Goal: Navigation & Orientation: Understand site structure

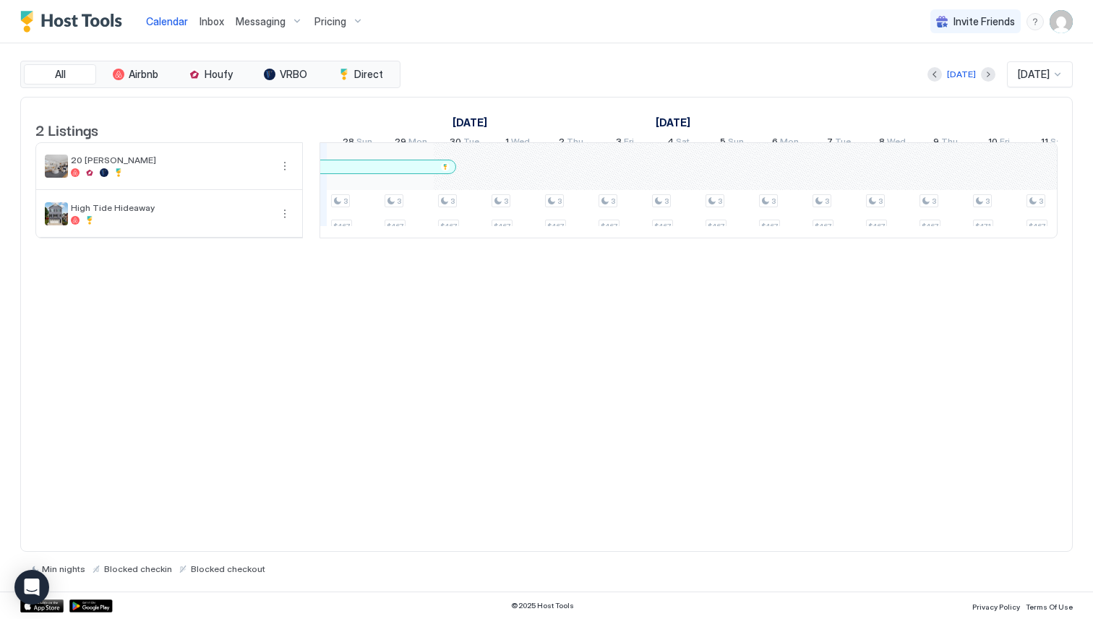
scroll to position [0, 849]
drag, startPoint x: 478, startPoint y: 184, endPoint x: 463, endPoint y: 177, distance: 16.5
click at [463, 177] on div "3 $467 3 $467 3 $467 3 $467 3 $467 3 $467 3 $467 3 $467 3 $467 3 $467 3 $467 3 …" at bounding box center [915, 190] width 2888 height 95
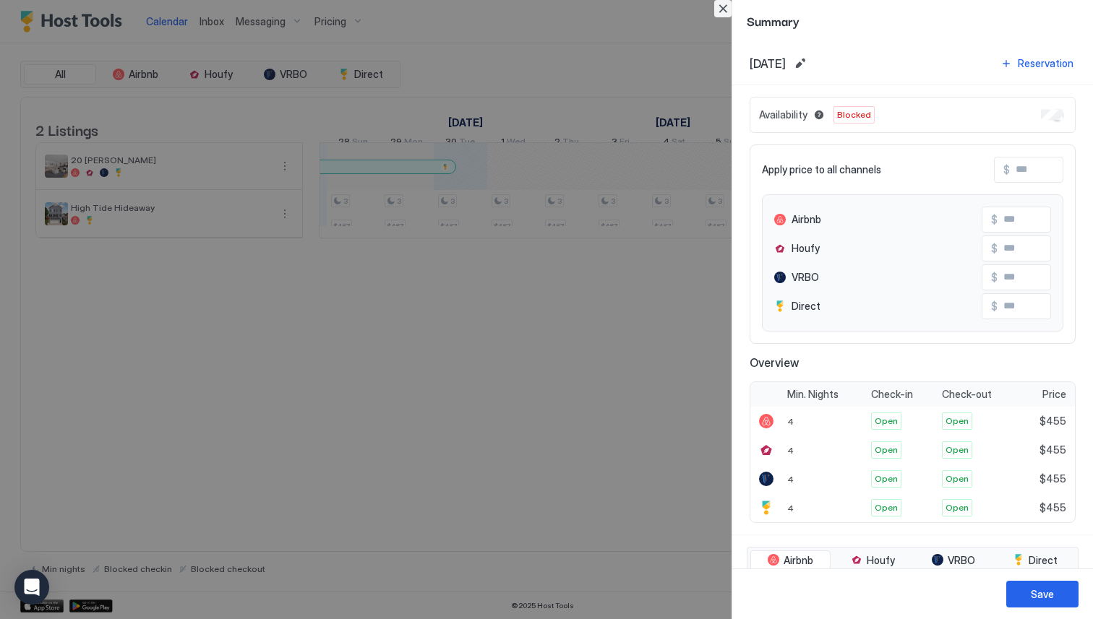
click at [720, 12] on button "Close" at bounding box center [722, 8] width 17 height 17
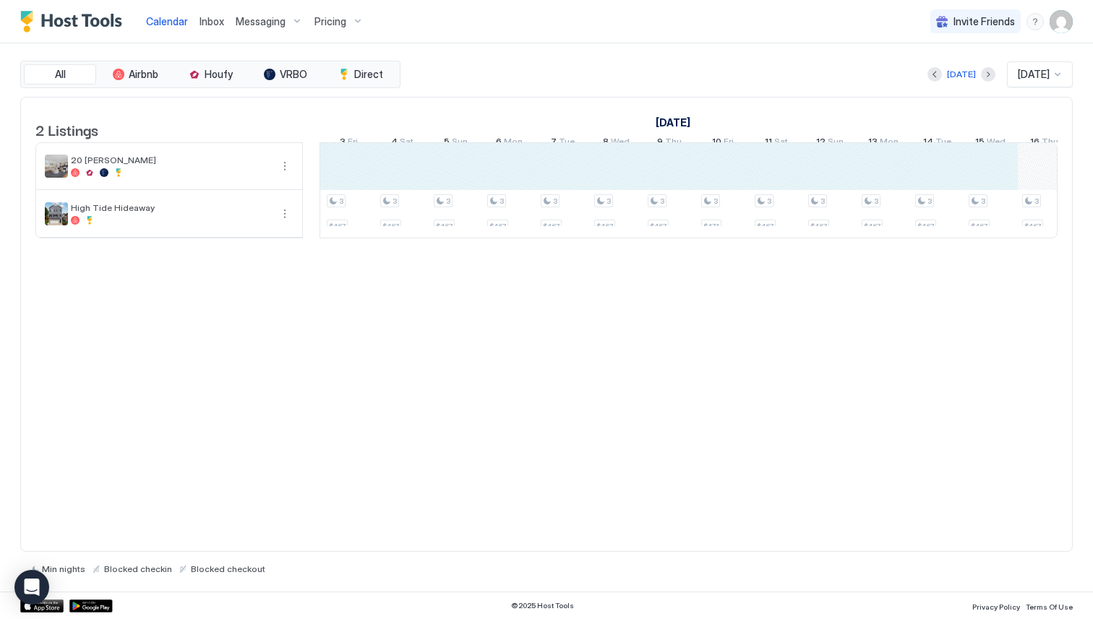
scroll to position [0, 0]
drag, startPoint x: 467, startPoint y: 181, endPoint x: 921, endPoint y: 171, distance: 454.7
click at [921, 171] on div "3 $467 3 $467 3 $467 3 $467 3 $467 3 $467 3 $467 3 $467 3 $467 3 $467 3 $467 3 …" at bounding box center [207, 190] width 2888 height 95
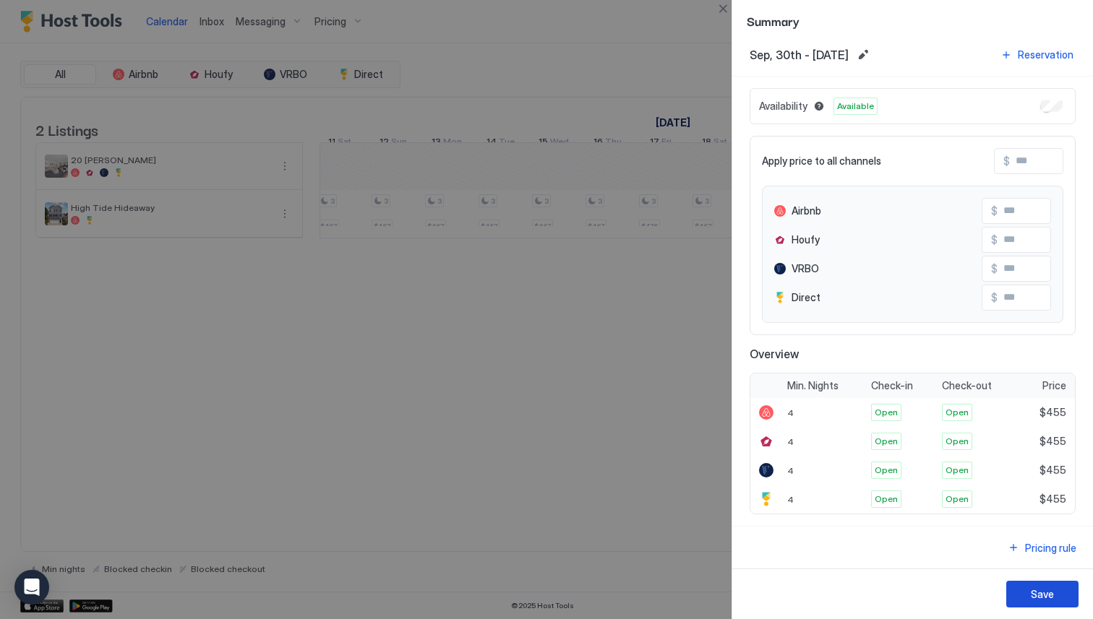
click at [1030, 599] on button "Save" at bounding box center [1042, 594] width 72 height 27
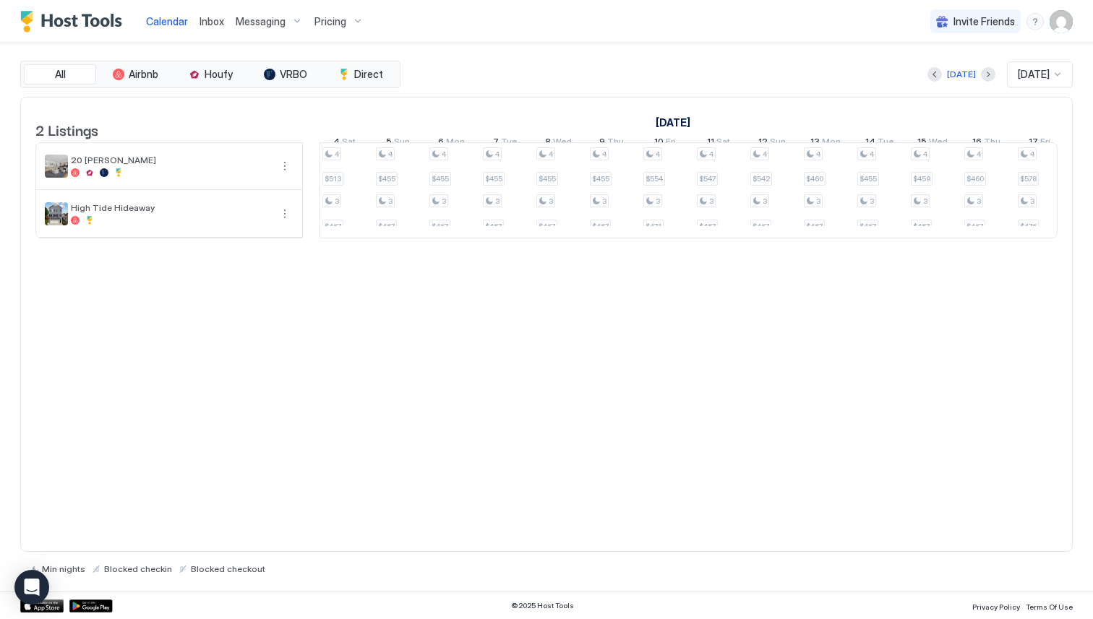
scroll to position [0, 1096]
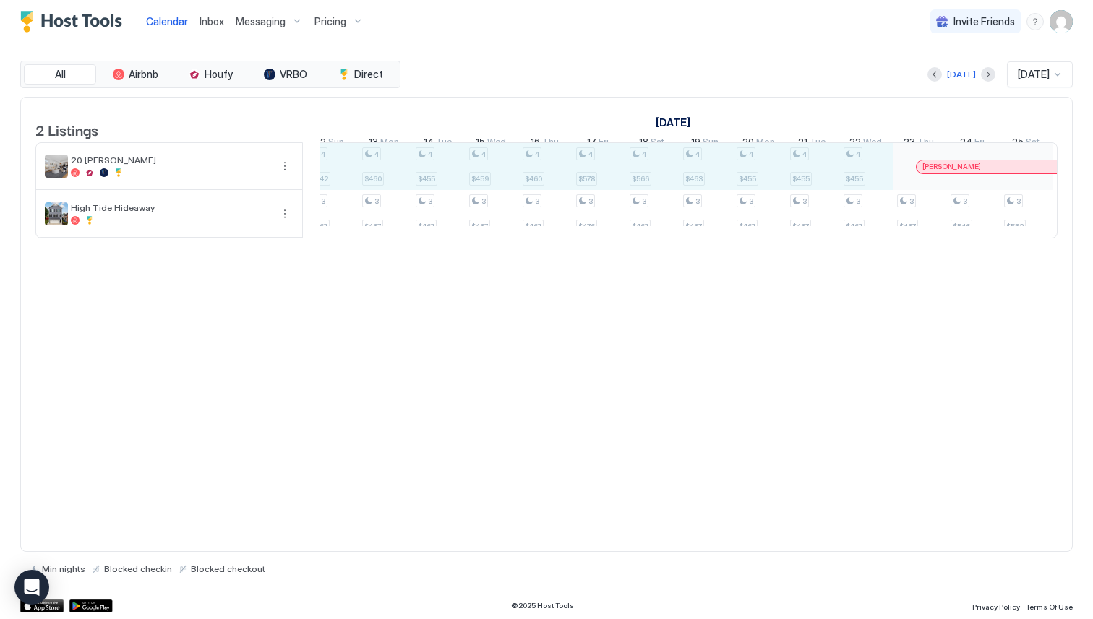
drag, startPoint x: 372, startPoint y: 181, endPoint x: 874, endPoint y: 178, distance: 502.3
click at [874, 178] on div "3 $467 3 $467 3 $467 4 $455 3 $467 4 $455 3 $467 4 $455 3 $467 4 $488 3 $467 4 …" at bounding box center [144, 190] width 2888 height 95
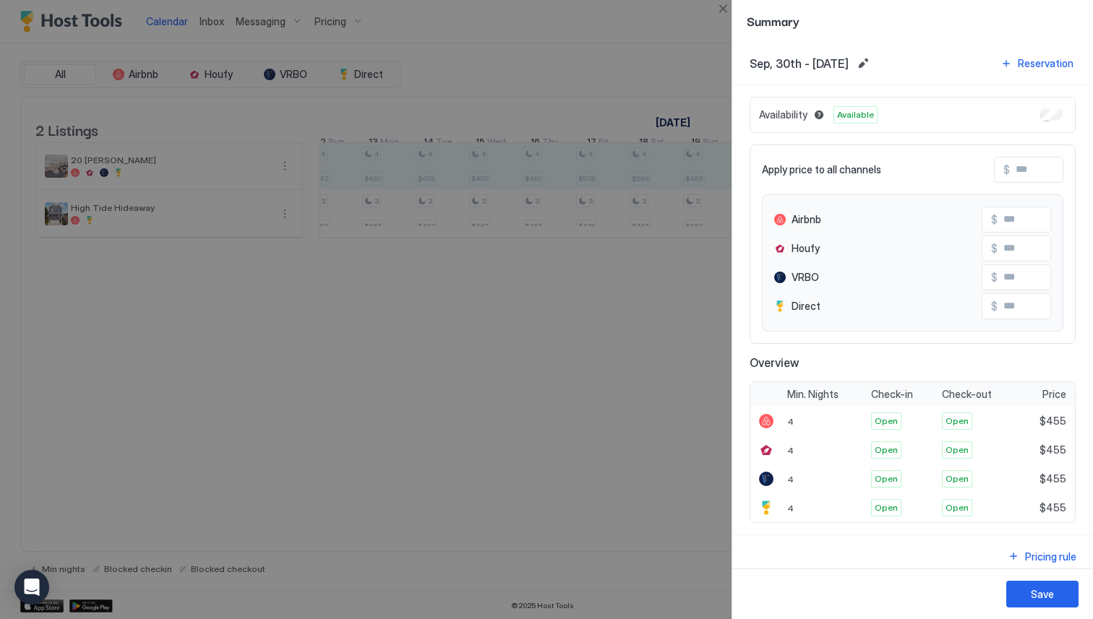
click at [1044, 123] on div "Availability Available" at bounding box center [912, 115] width 326 height 36
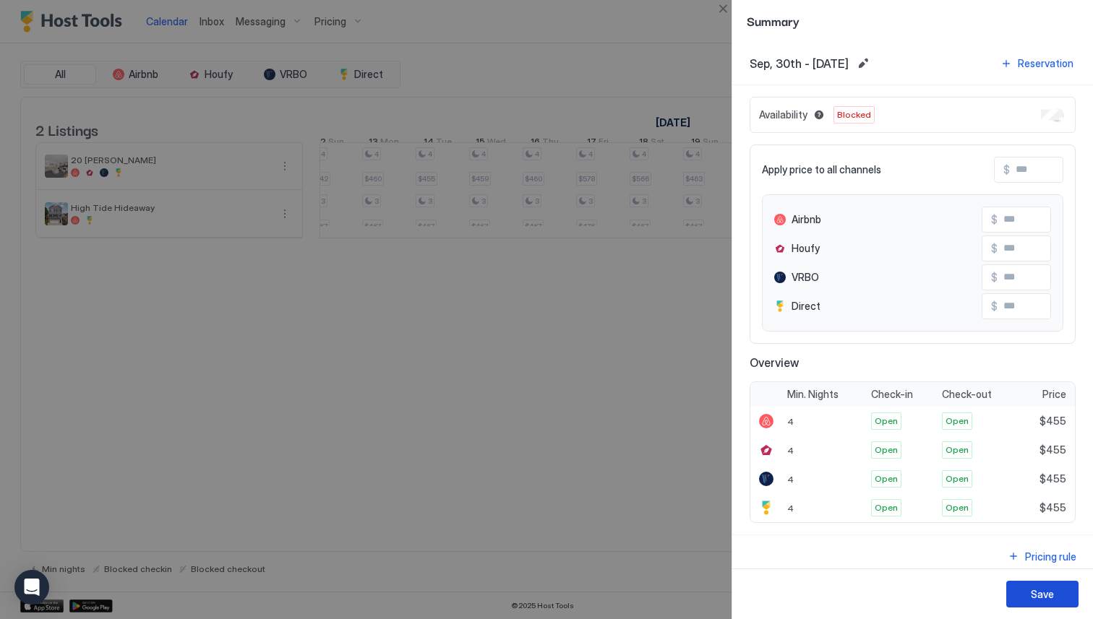
click at [1020, 595] on button "Save" at bounding box center [1042, 594] width 72 height 27
